Goal: Task Accomplishment & Management: Manage account settings

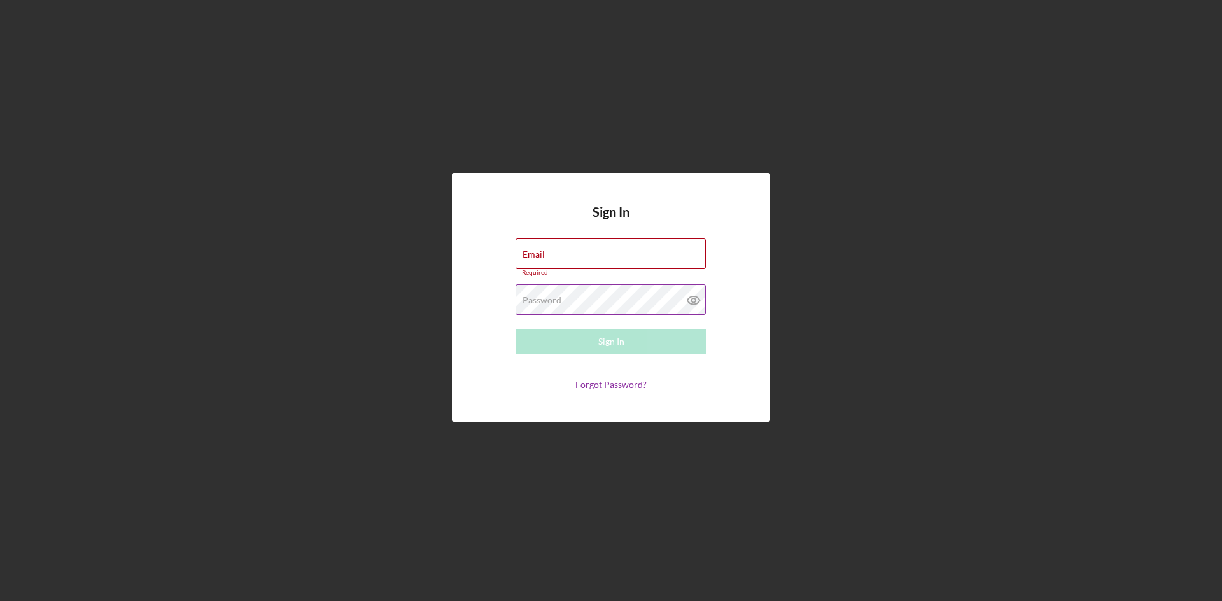
type input "[EMAIL_ADDRESS][DOMAIN_NAME]"
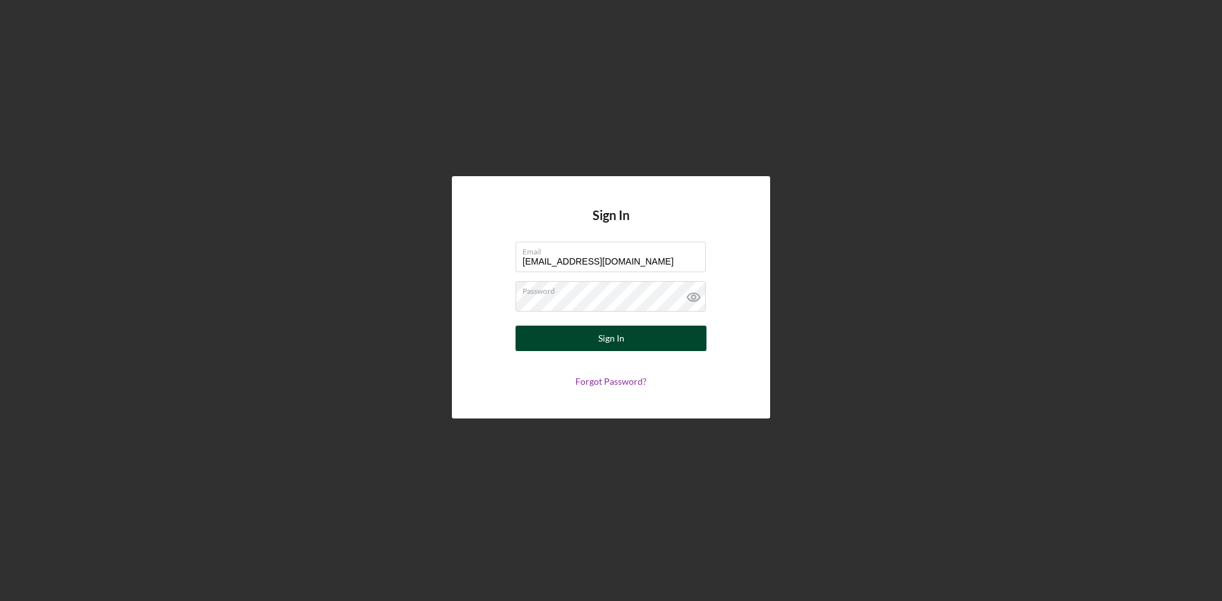
click at [530, 340] on button "Sign In" at bounding box center [610, 338] width 191 height 25
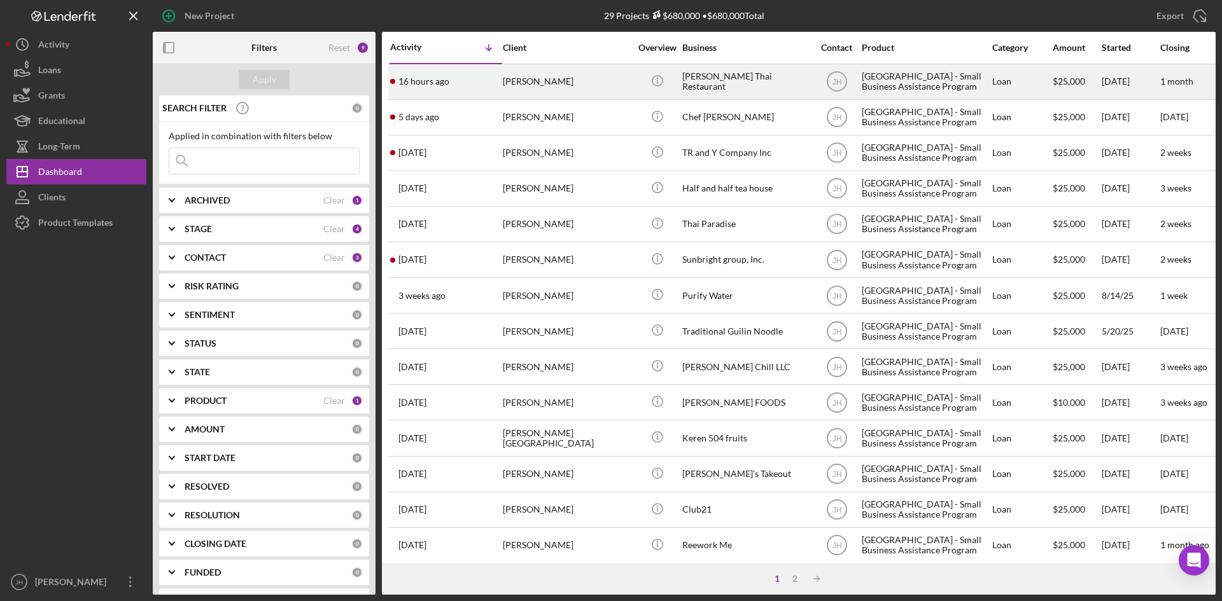
click at [586, 92] on div "[PERSON_NAME]" at bounding box center [566, 82] width 127 height 34
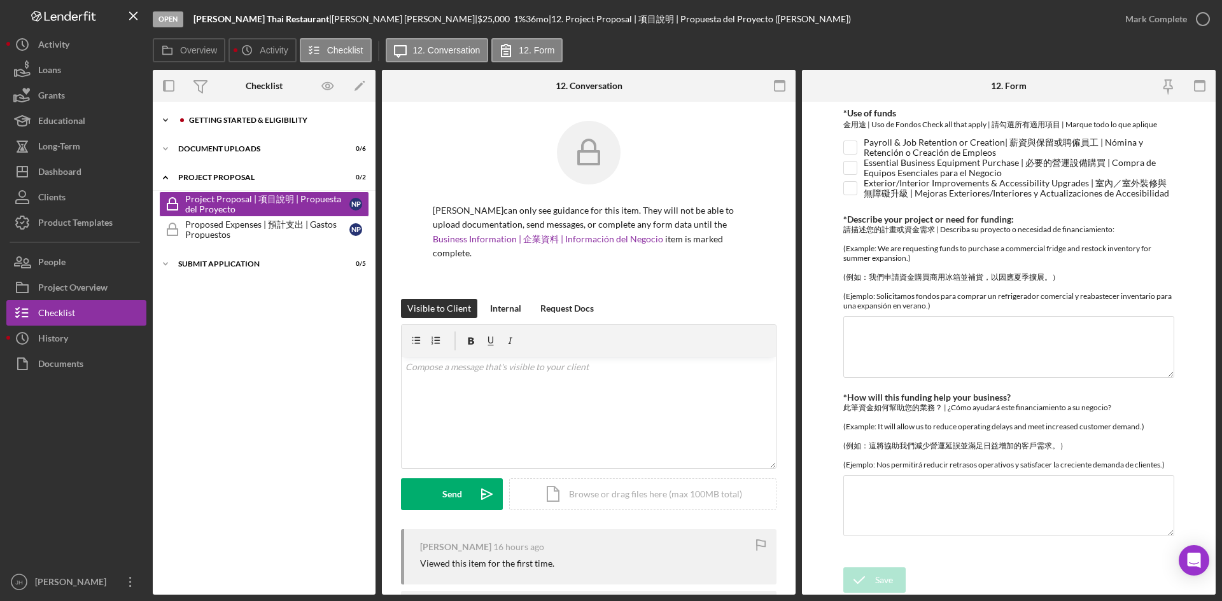
click at [224, 116] on div "Getting Started & Eligibility" at bounding box center [274, 120] width 171 height 8
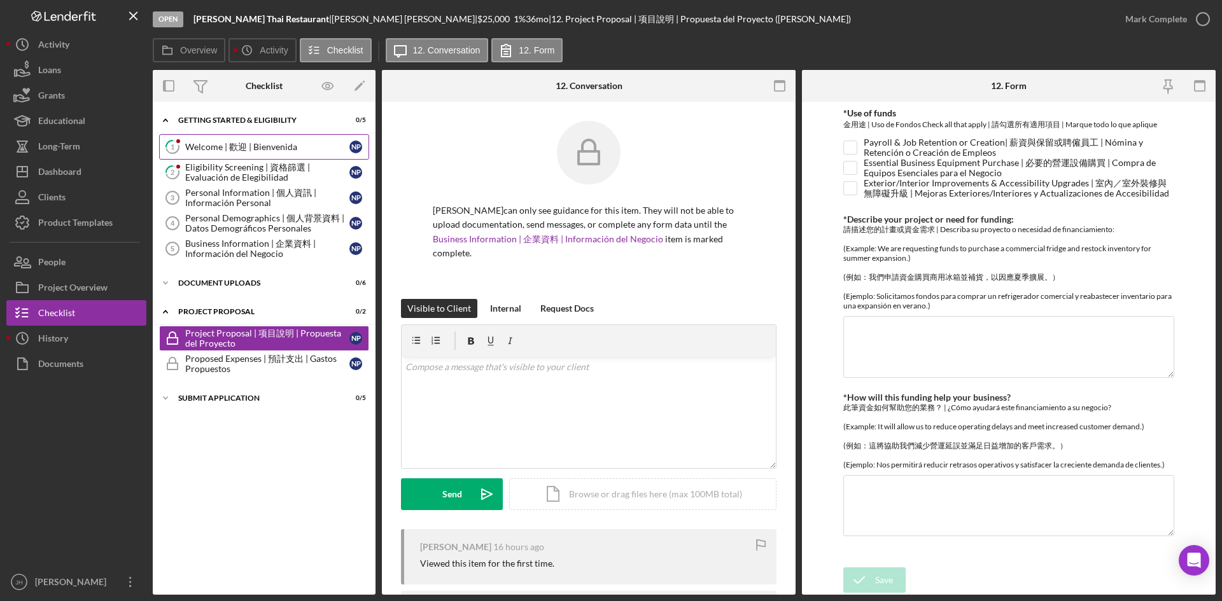
click at [258, 139] on link "1 Welcome | 歡迎 | [PERSON_NAME] N P" at bounding box center [264, 146] width 210 height 25
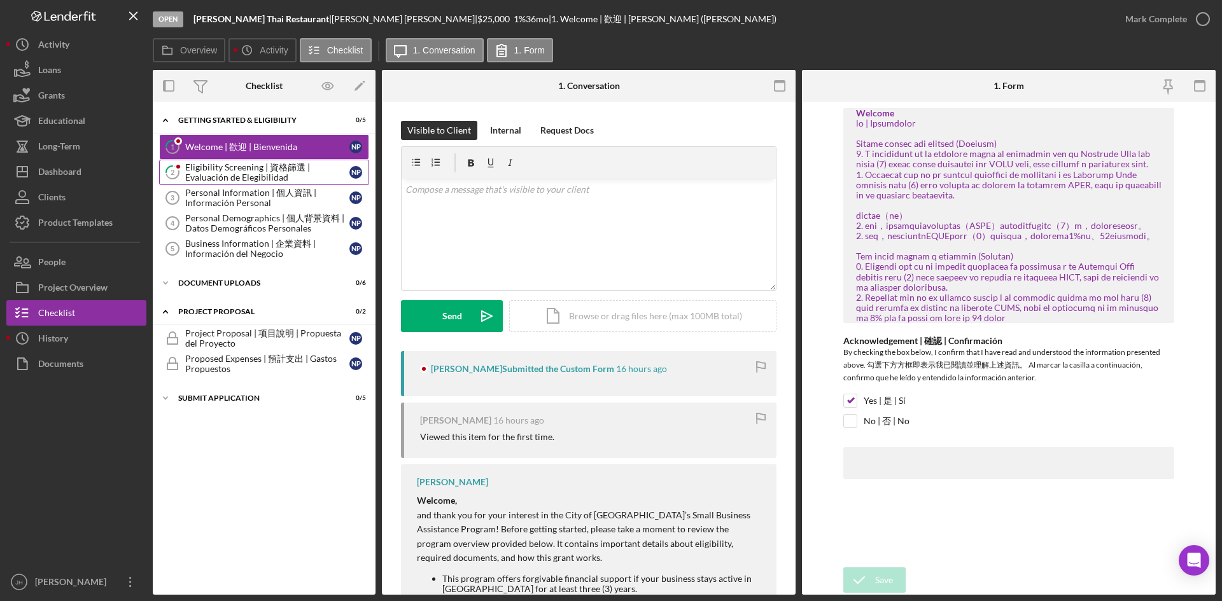
click at [258, 172] on div "Eligibility Screening | 資格篩選 | Evaluación de Elegibilidad" at bounding box center [267, 172] width 164 height 20
